Goal: Task Accomplishment & Management: Use online tool/utility

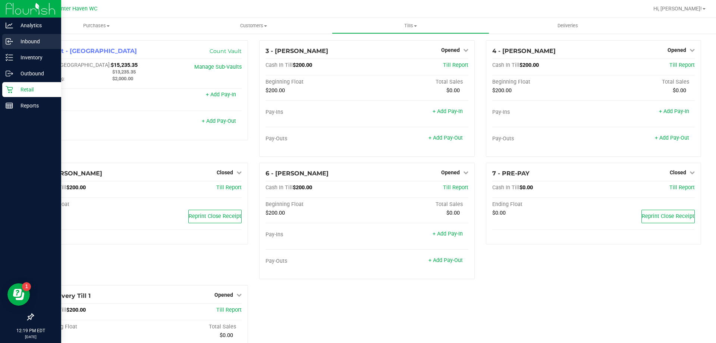
click at [25, 47] on div "Inbound" at bounding box center [31, 41] width 59 height 15
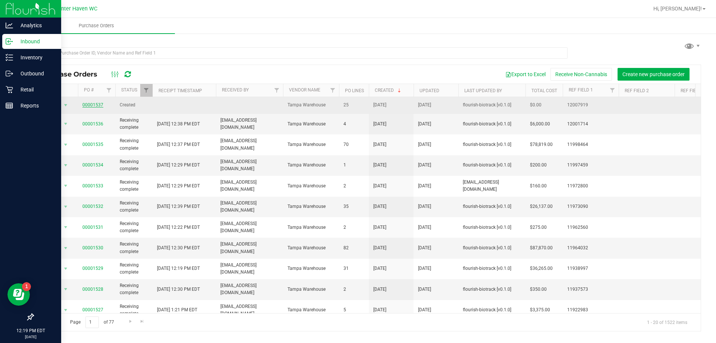
click at [98, 102] on link "00001537" at bounding box center [92, 104] width 21 height 5
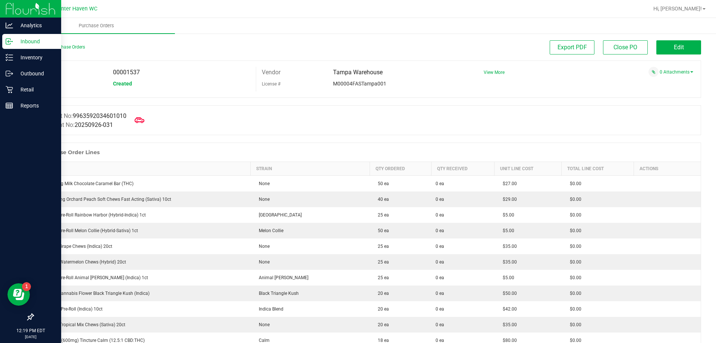
click at [141, 120] on icon at bounding box center [140, 120] width 10 height 10
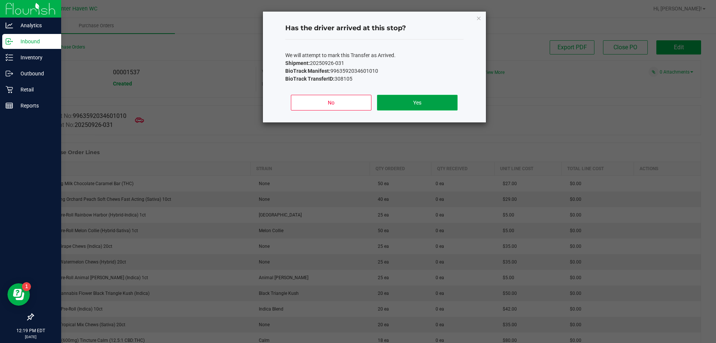
click at [400, 107] on button "Yes" at bounding box center [417, 103] width 80 height 16
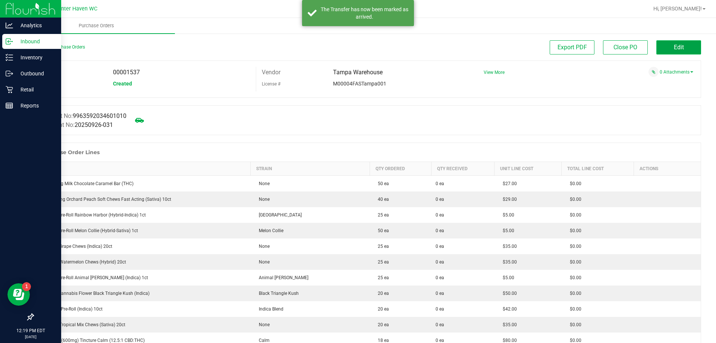
click at [676, 50] on span "Edit" at bounding box center [678, 47] width 10 height 7
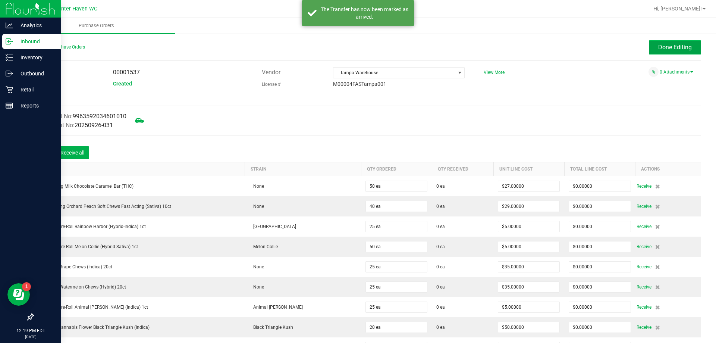
click at [670, 50] on span "Done Editing" at bounding box center [675, 47] width 34 height 7
